Goal: Information Seeking & Learning: Check status

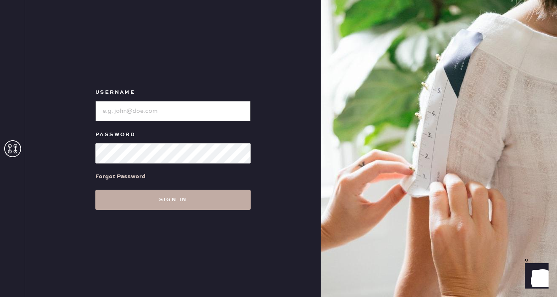
type input "[EMAIL_ADDRESS][DOMAIN_NAME]"
click at [160, 193] on button "Sign in" at bounding box center [172, 199] width 155 height 20
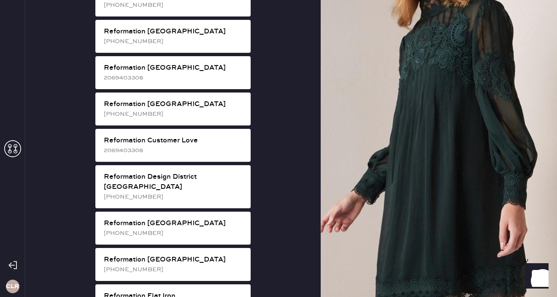
scroll to position [374, 0]
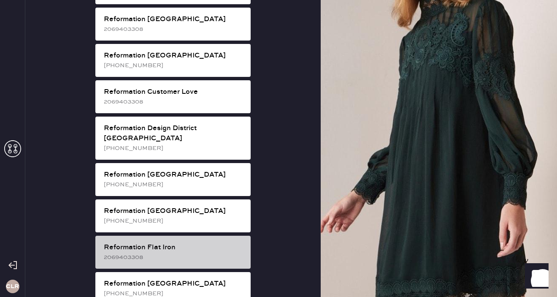
click at [172, 242] on div "Reformation Flat Iron" at bounding box center [174, 247] width 140 height 10
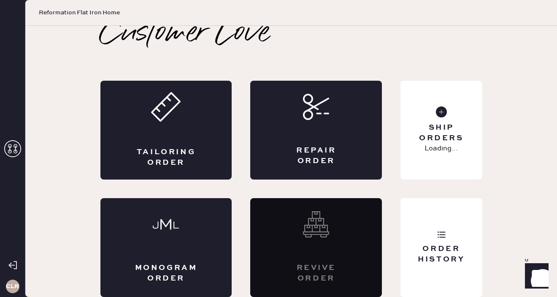
scroll to position [9, 0]
click at [448, 252] on div "Order History" at bounding box center [441, 253] width 68 height 21
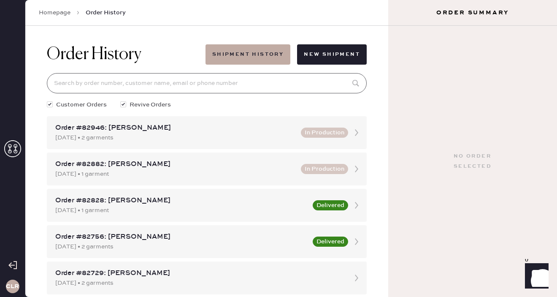
click at [178, 81] on input at bounding box center [207, 83] width 320 height 20
paste input "82882"
type input "82882"
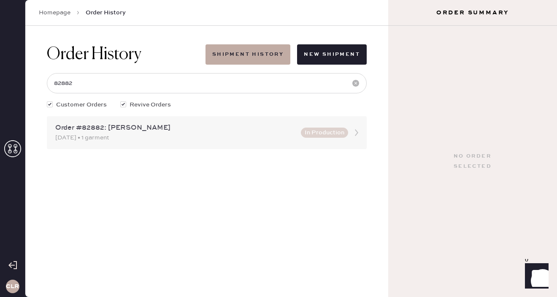
click at [204, 134] on div "[DATE] • 1 garment" at bounding box center [175, 137] width 241 height 9
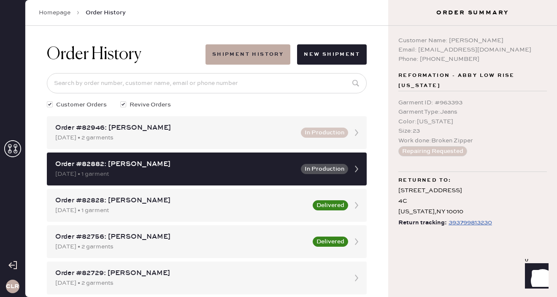
click at [473, 219] on div "393799813230" at bounding box center [470, 222] width 43 height 10
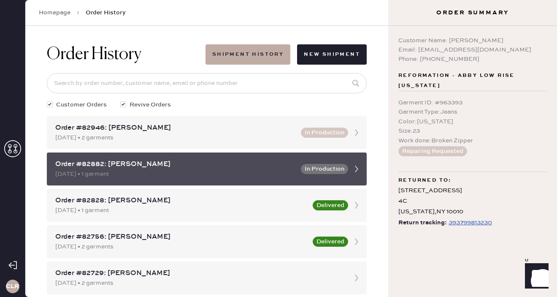
click at [358, 167] on icon at bounding box center [356, 168] width 17 height 17
click at [258, 170] on div "[DATE] • 1 garment" at bounding box center [175, 173] width 241 height 9
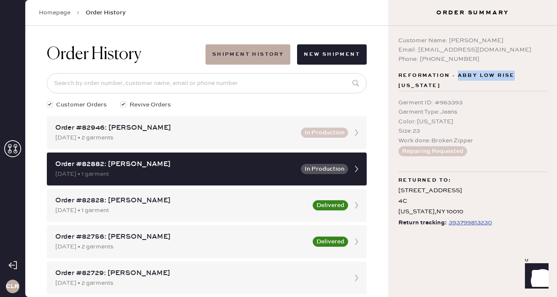
copy span "Abby Low Rise"
drag, startPoint x: 457, startPoint y: 76, endPoint x: 517, endPoint y: 76, distance: 59.9
click at [517, 76] on span "Reformation - Abby Low Rise [US_STATE]" at bounding box center [472, 80] width 149 height 20
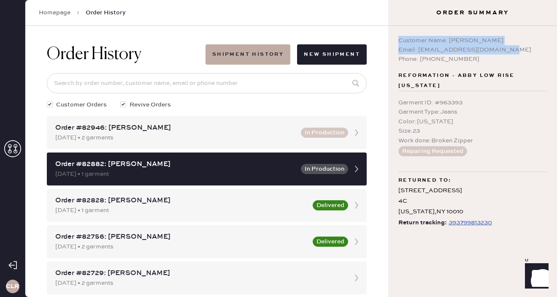
copy div "Customer Name: [PERSON_NAME] Email: [EMAIL_ADDRESS][DOMAIN_NAME]"
drag, startPoint x: 397, startPoint y: 42, endPoint x: 509, endPoint y: 47, distance: 111.9
click at [509, 47] on div "Customer Name: [PERSON_NAME] Email: [EMAIL_ADDRESS][DOMAIN_NAME] Phone: [PHONE_…" at bounding box center [472, 161] width 169 height 271
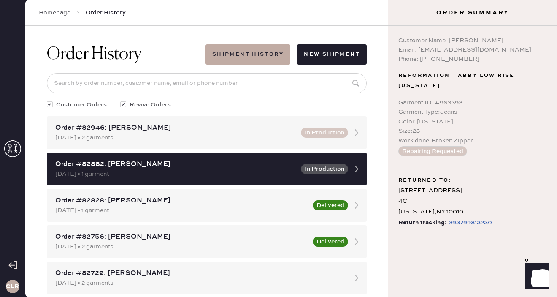
click at [429, 103] on div "Garment ID : # 963393" at bounding box center [472, 102] width 149 height 9
copy div "Garment ID : # 963393"
